Goal: Task Accomplishment & Management: Manage account settings

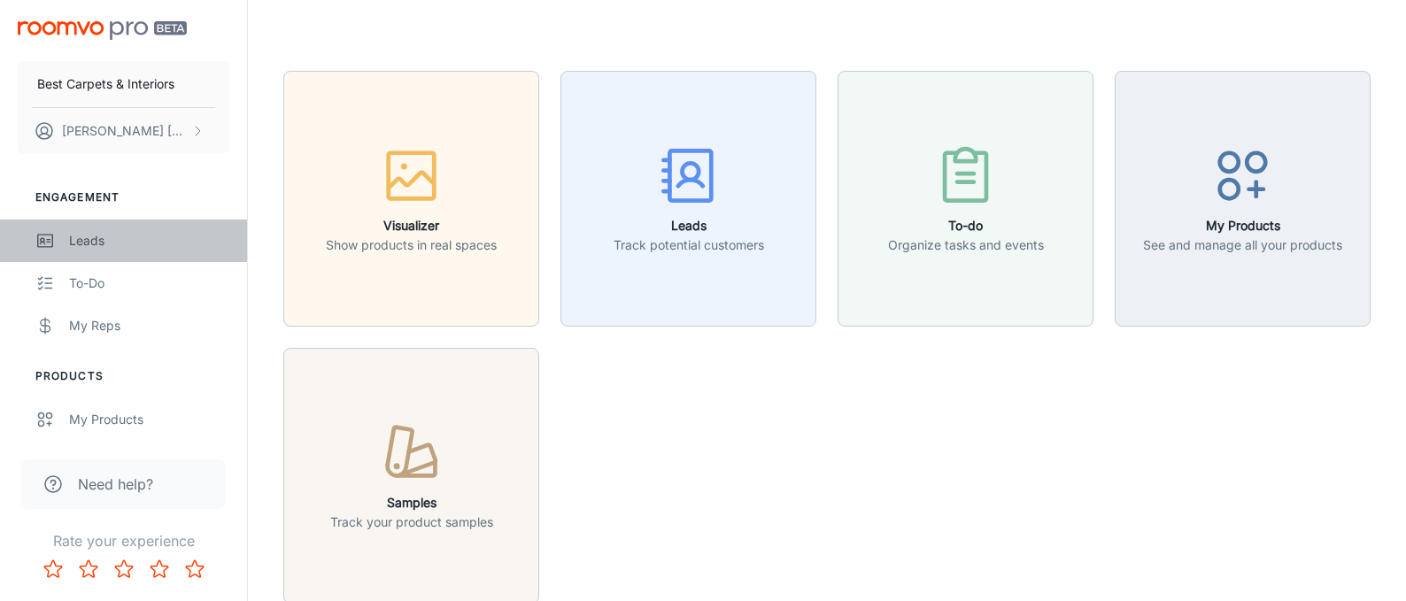
click at [97, 247] on div "Leads" at bounding box center [149, 240] width 160 height 19
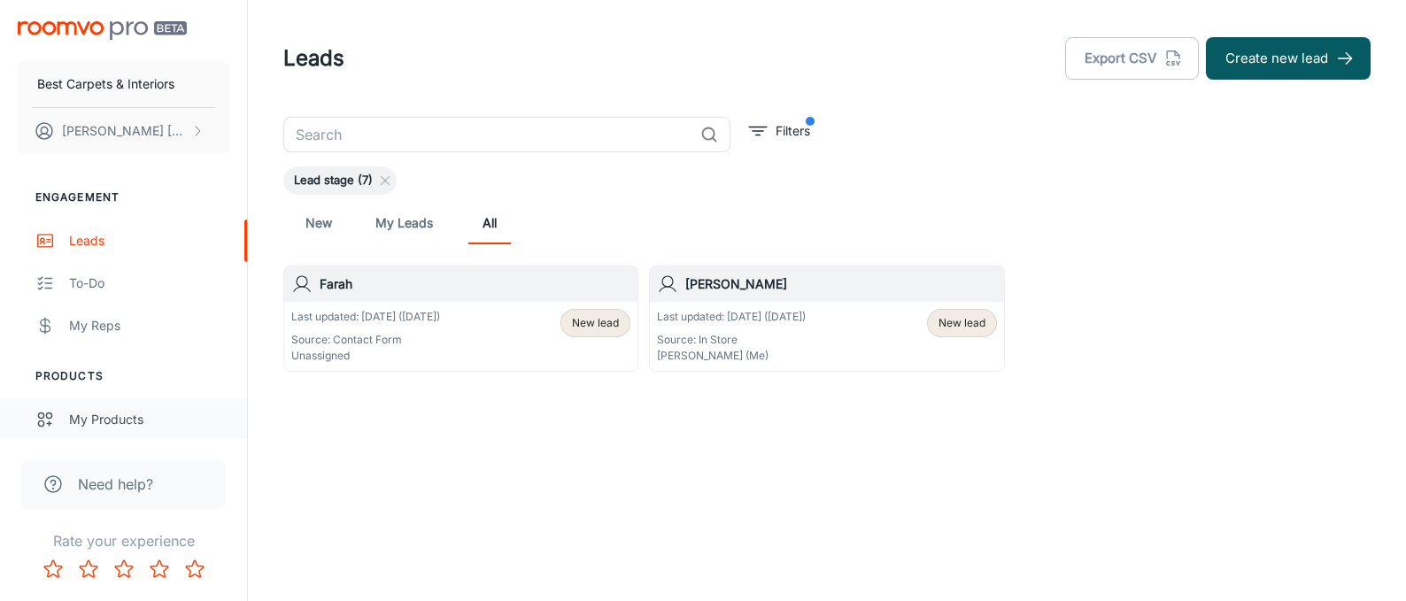
click at [91, 429] on div "My Products" at bounding box center [149, 419] width 160 height 19
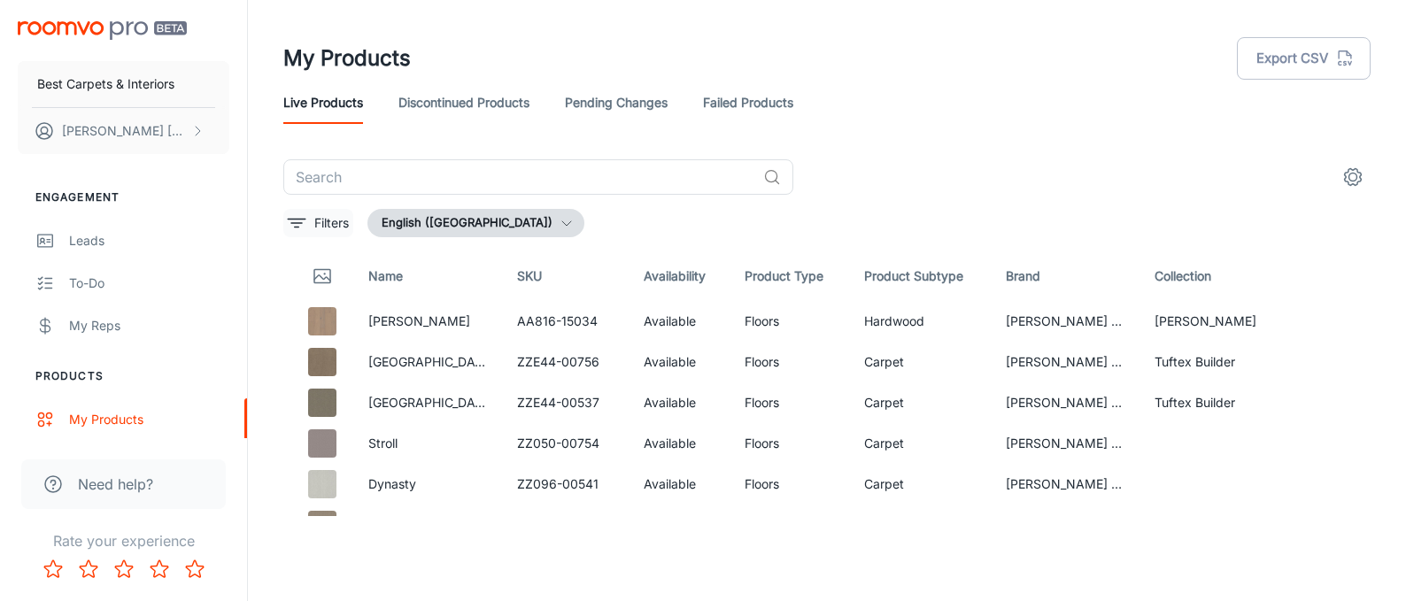
click at [309, 225] on button "Filters" at bounding box center [318, 223] width 70 height 28
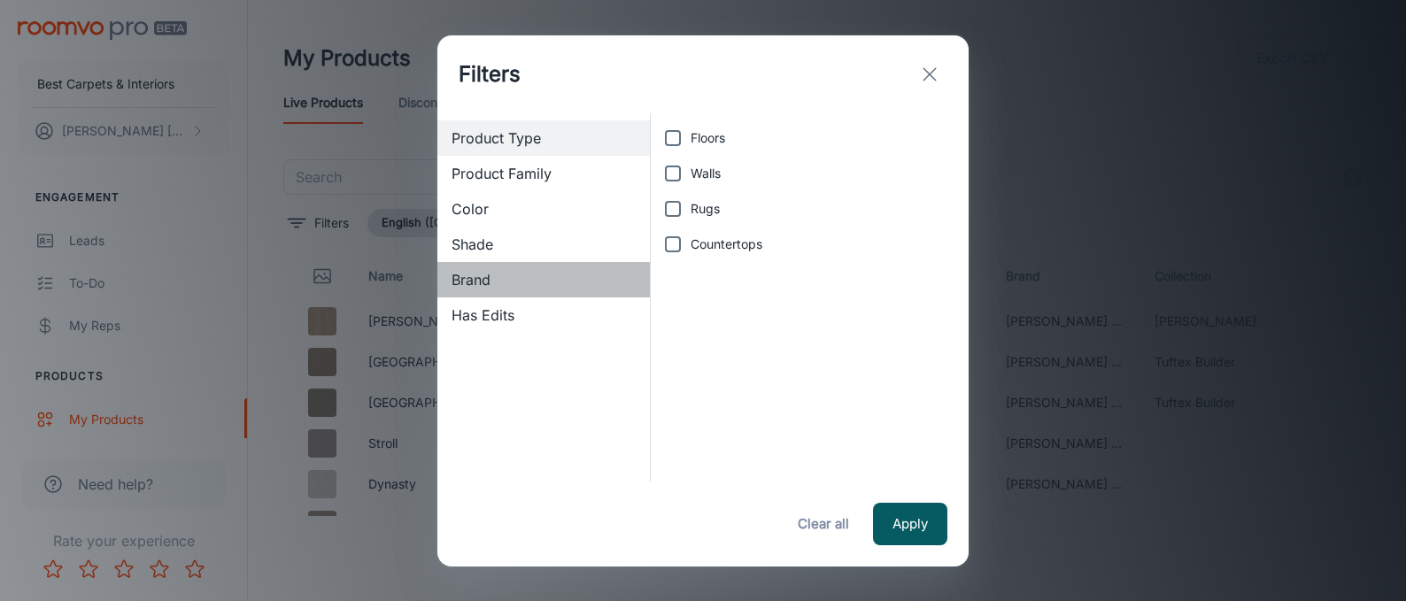
click at [466, 279] on span "Brand" at bounding box center [544, 279] width 184 height 21
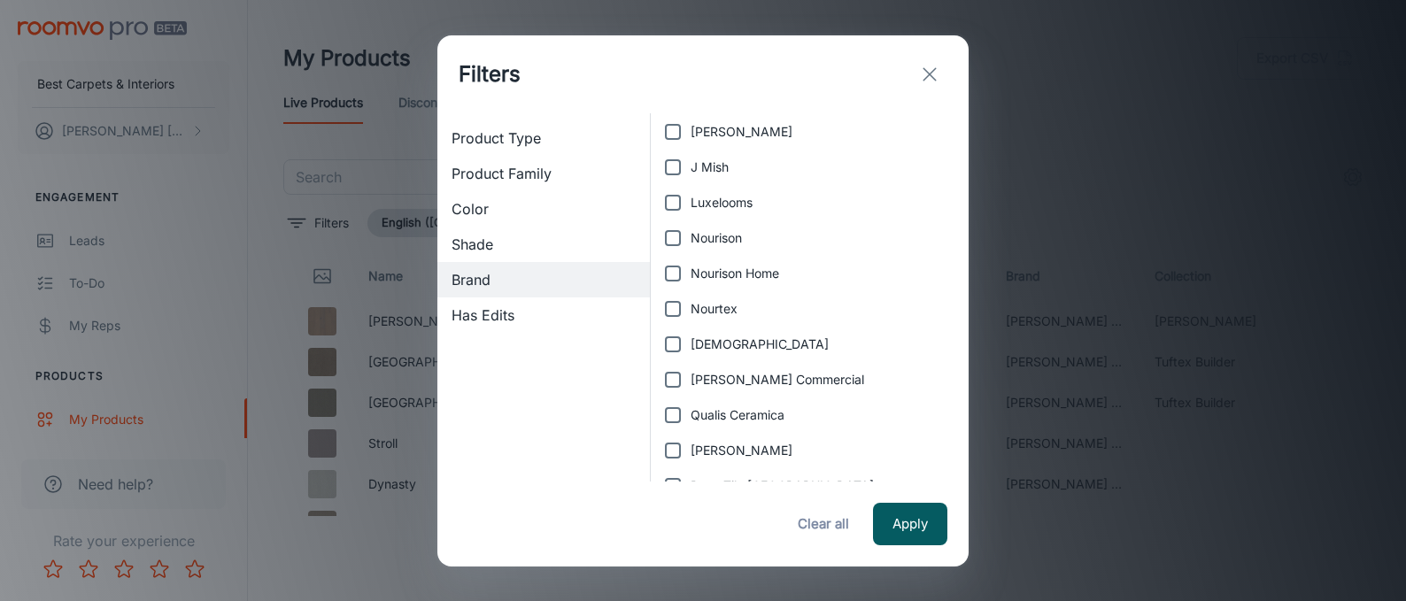
scroll to position [182, 0]
click at [671, 243] on input "Nourison" at bounding box center [672, 238] width 35 height 35
checkbox input "true"
click at [677, 273] on input "Nourison Home" at bounding box center [672, 274] width 35 height 35
checkbox input "true"
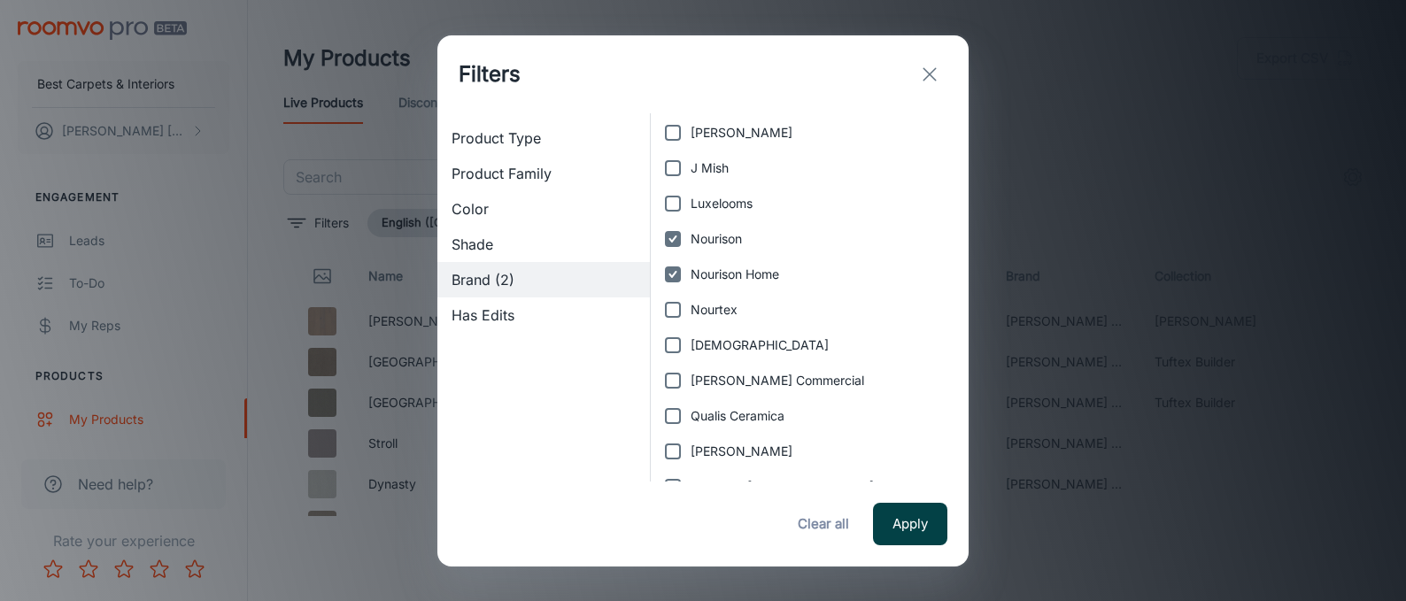
click at [910, 521] on button "Apply" at bounding box center [910, 524] width 74 height 43
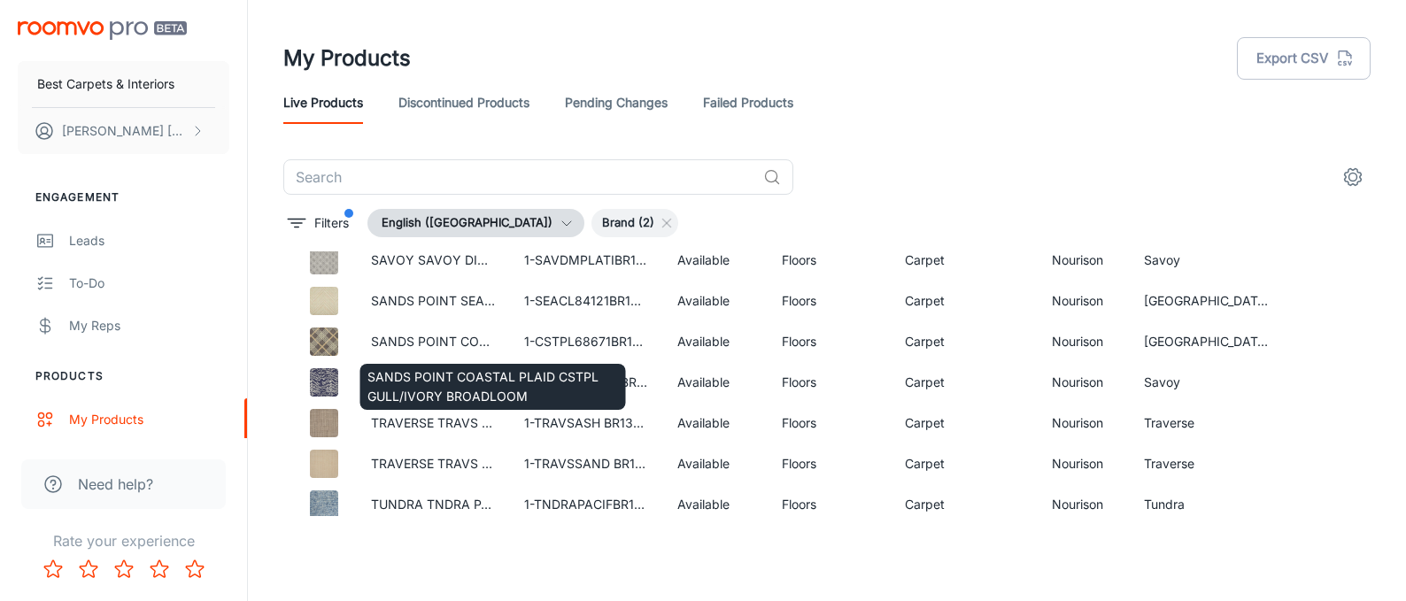
scroll to position [272, 0]
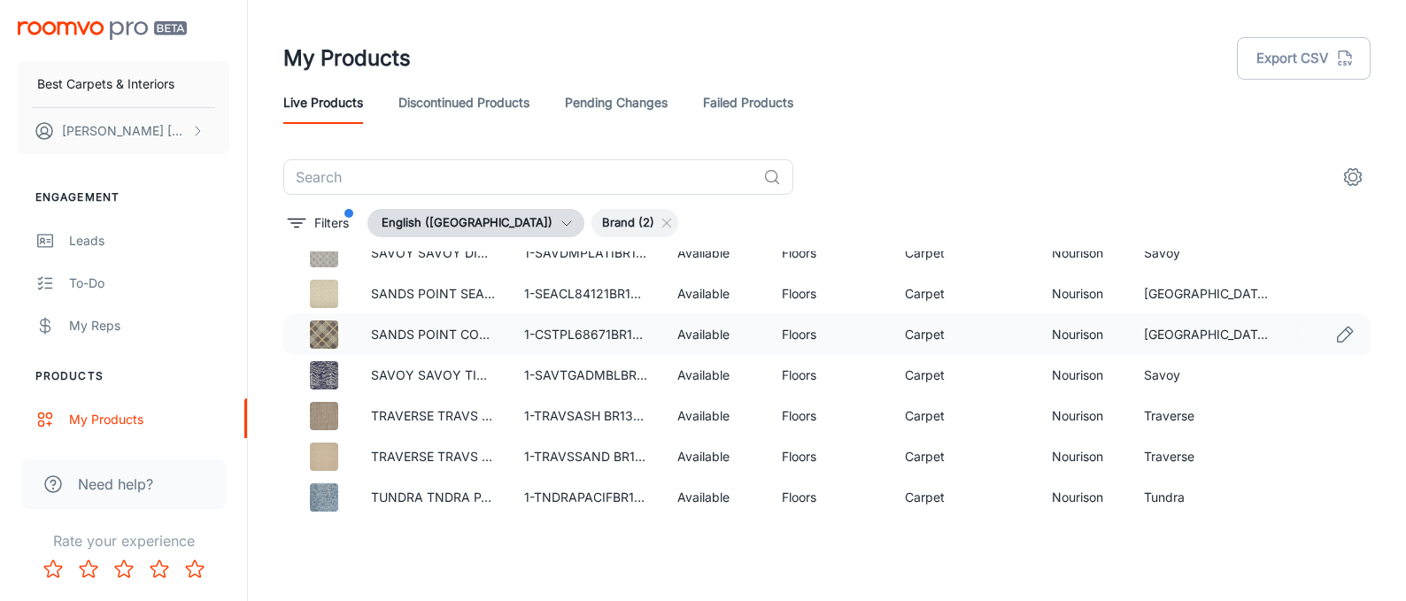
click at [332, 342] on img at bounding box center [324, 335] width 28 height 28
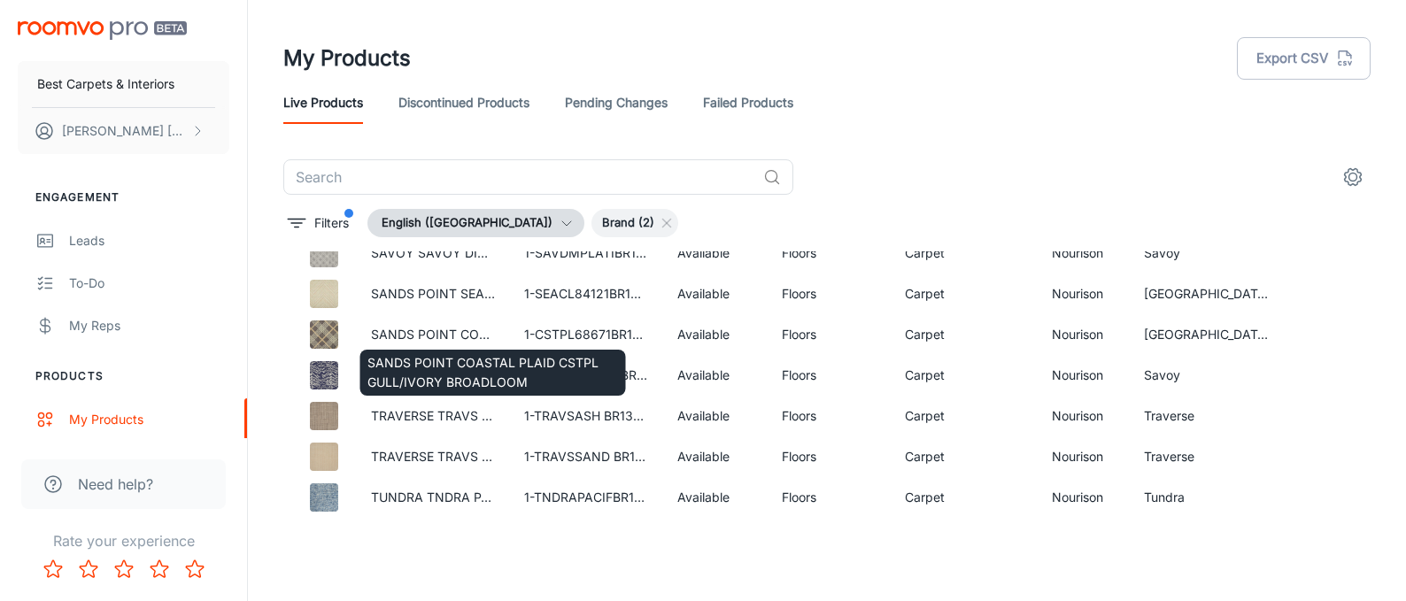
click at [431, 338] on div "SANDS POINT COASTAL PLAID CSTPL GULL/IVORY BROADLOOM" at bounding box center [493, 367] width 269 height 60
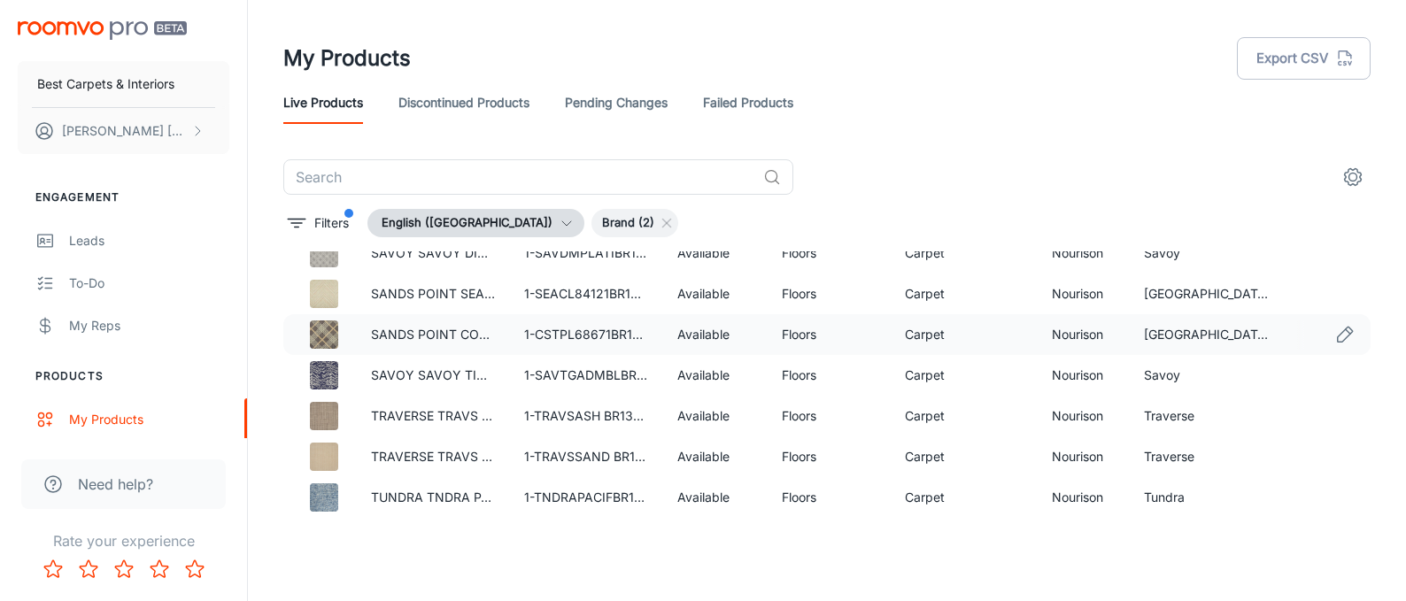
click at [339, 334] on div at bounding box center [324, 335] width 38 height 28
click at [339, 333] on div at bounding box center [324, 335] width 38 height 28
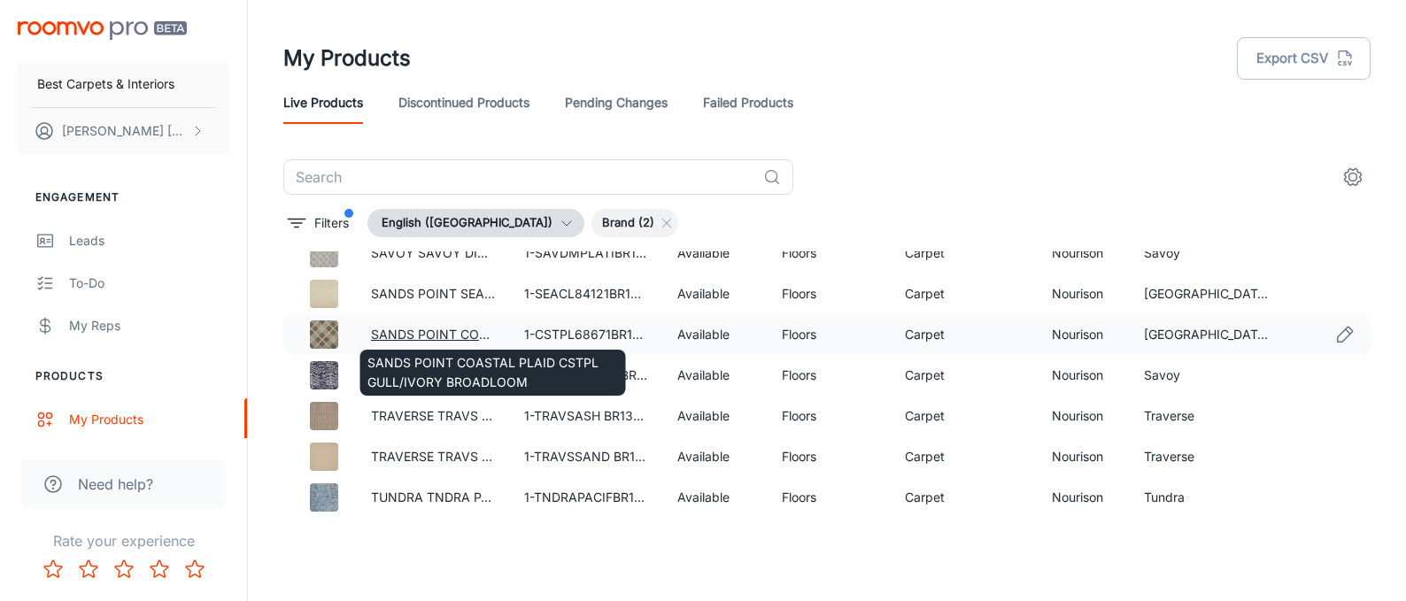
click at [401, 336] on link "SANDS POINT COASTAL PLAID CSTPL GULL/IVORY BROADLOOM" at bounding box center [568, 334] width 395 height 15
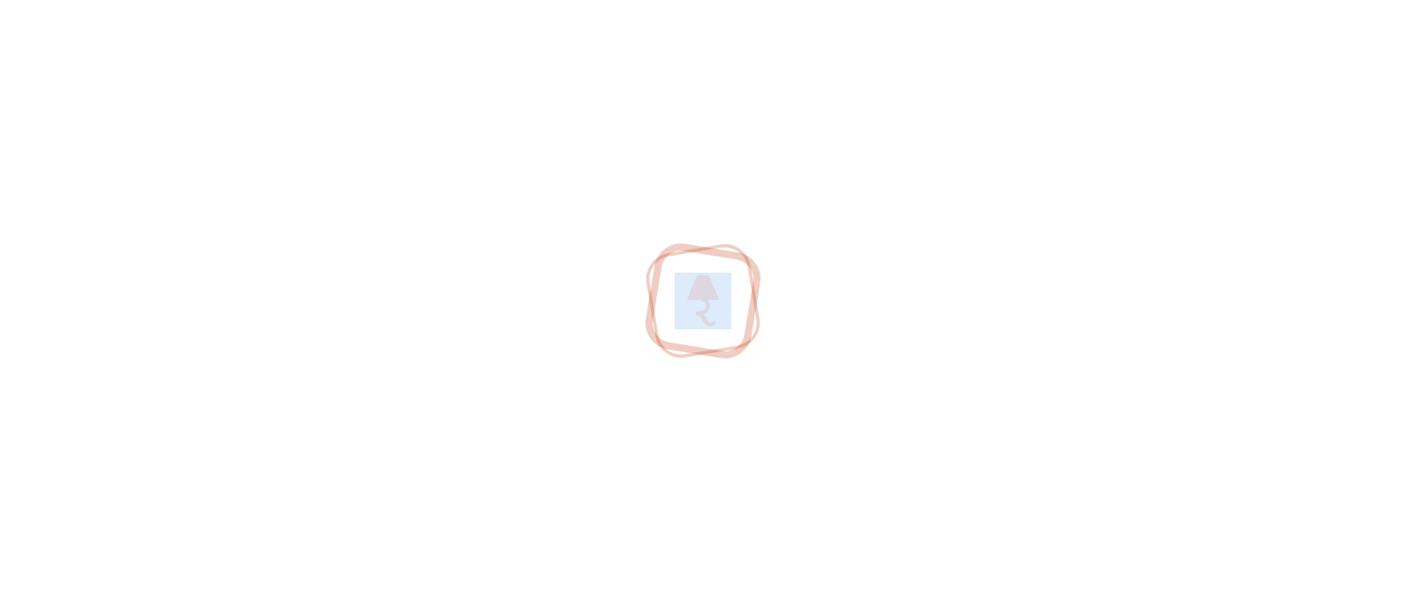
click at [400, 336] on div at bounding box center [703, 300] width 1406 height 601
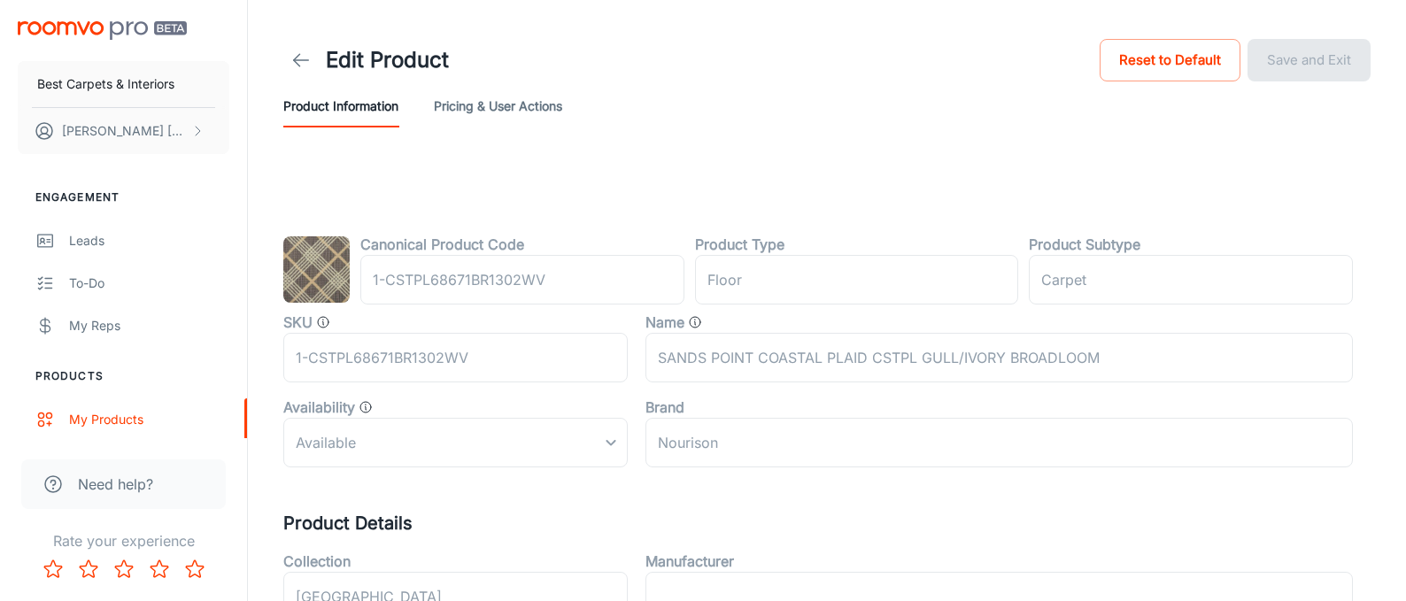
click at [338, 290] on img at bounding box center [316, 269] width 66 height 66
click at [297, 65] on icon at bounding box center [301, 60] width 21 height 21
